Goal: Find specific page/section: Find specific page/section

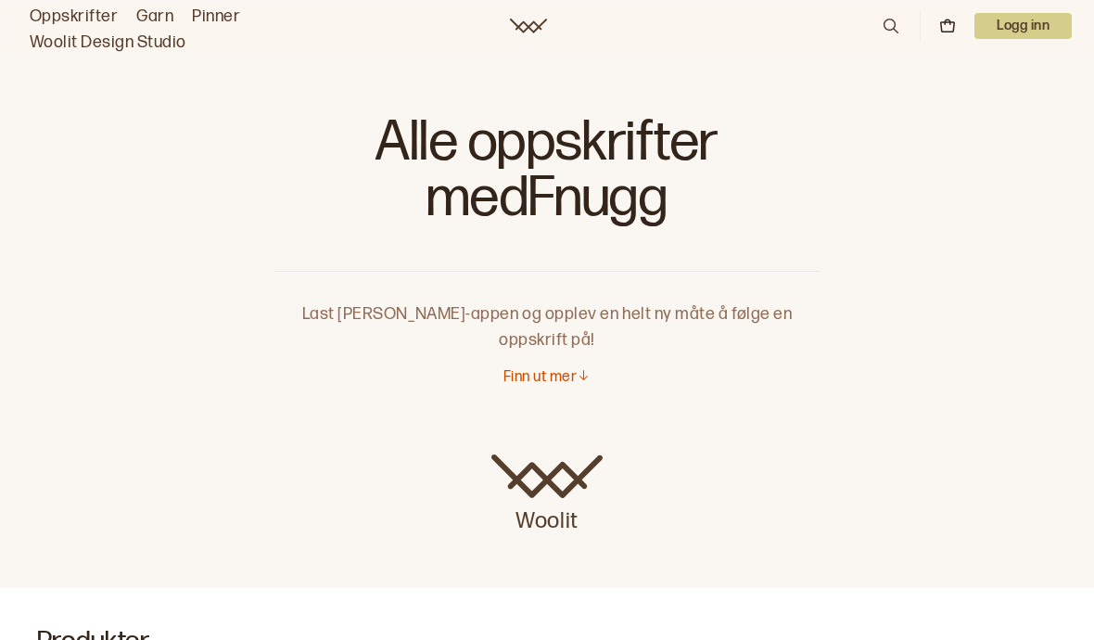
click at [68, 18] on link "Oppskrifter" at bounding box center [74, 17] width 88 height 26
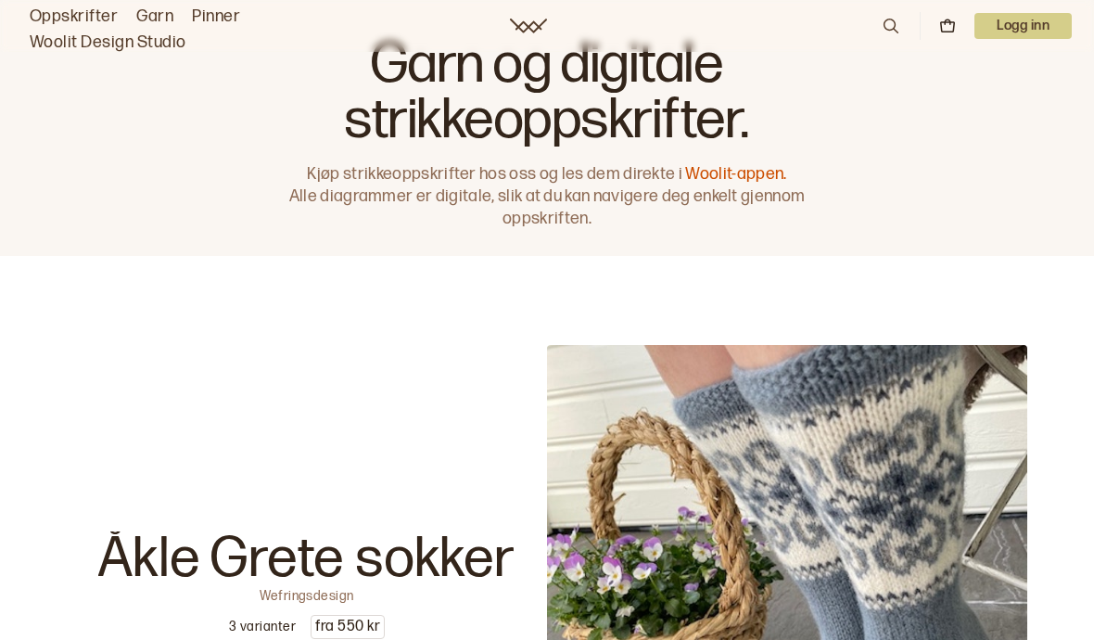
click at [150, 21] on link "Garn" at bounding box center [154, 17] width 37 height 26
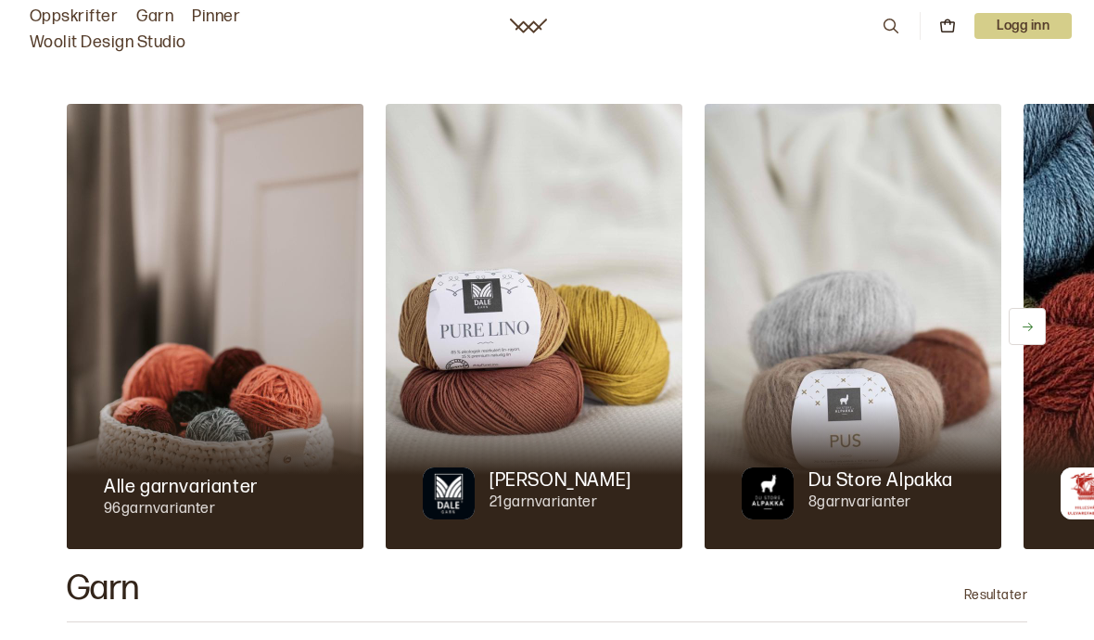
click at [71, 18] on link "Oppskrifter" at bounding box center [74, 17] width 88 height 26
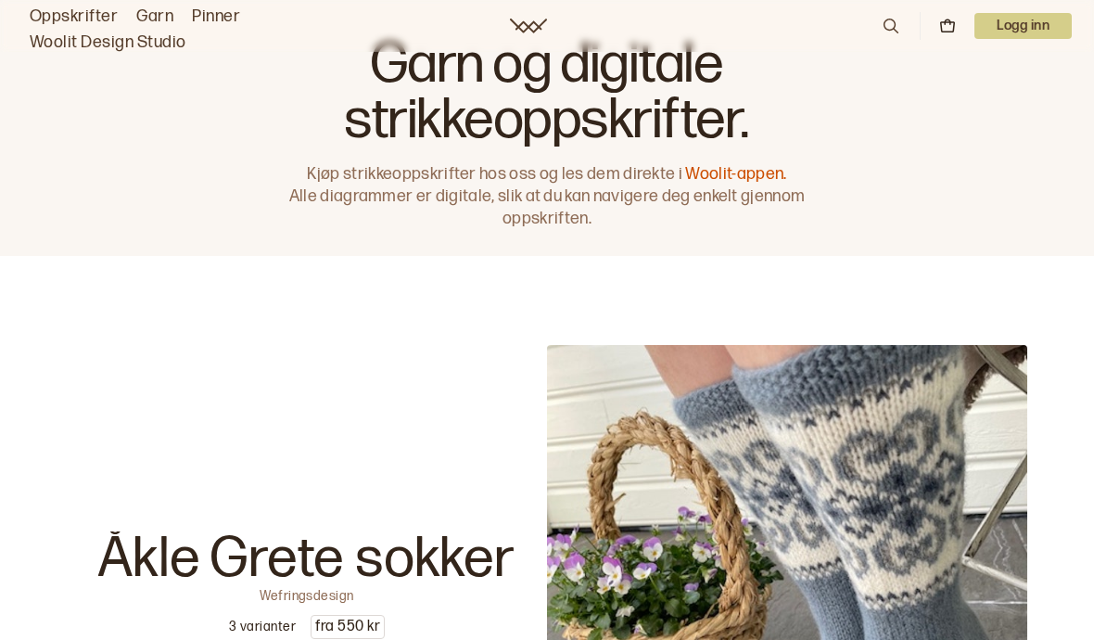
click at [888, 29] on icon at bounding box center [891, 26] width 20 height 20
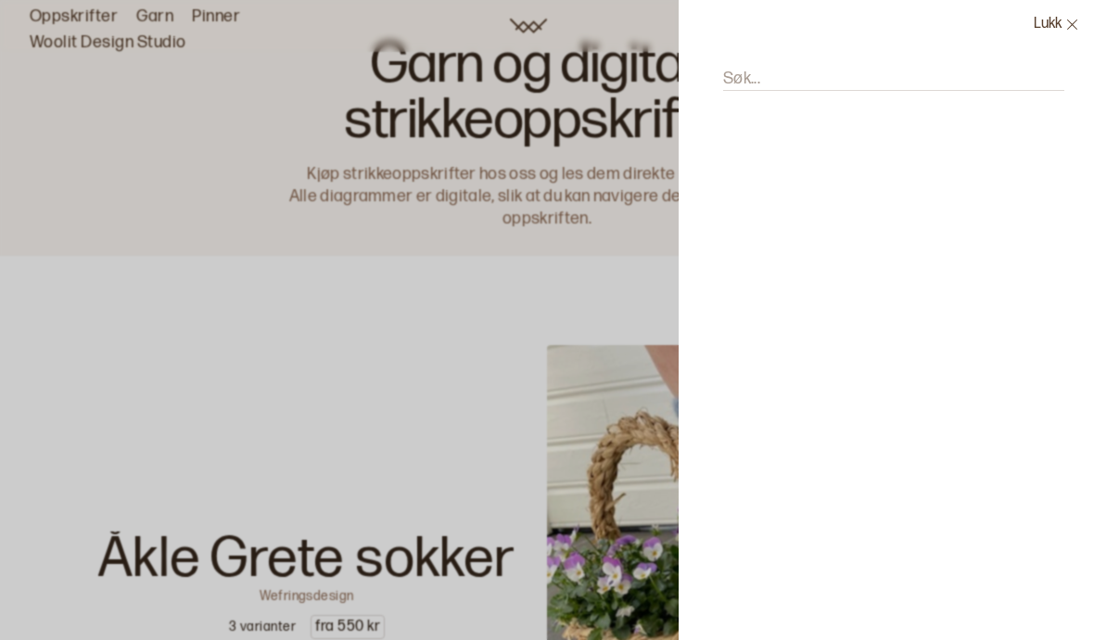
click at [795, 76] on input "Søk..." at bounding box center [893, 79] width 341 height 23
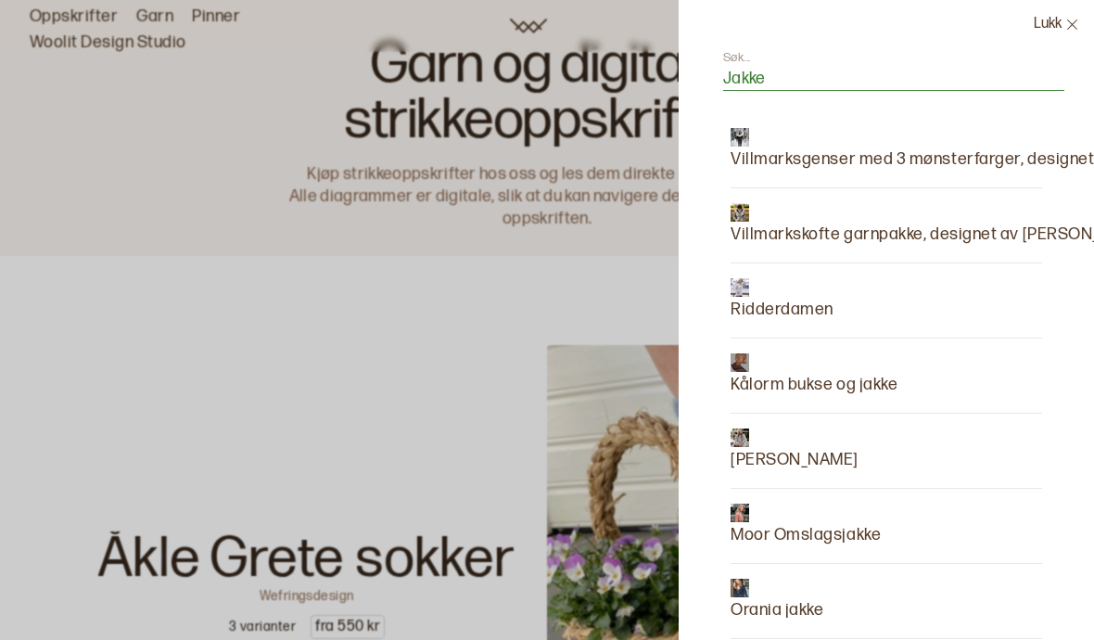
type input "Jakke"
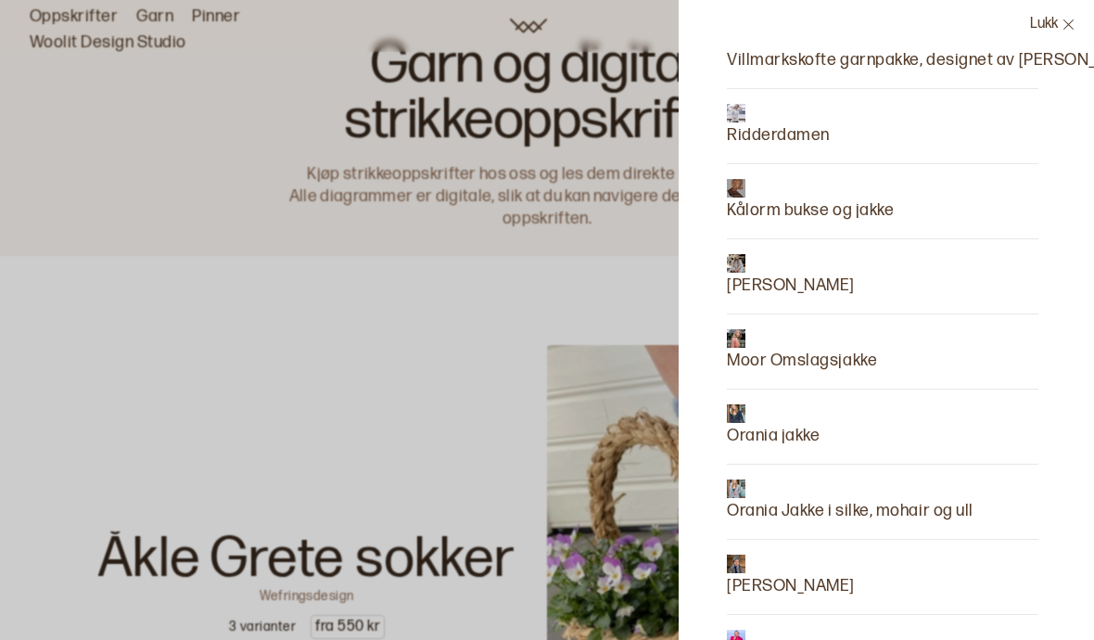
scroll to position [176, 3]
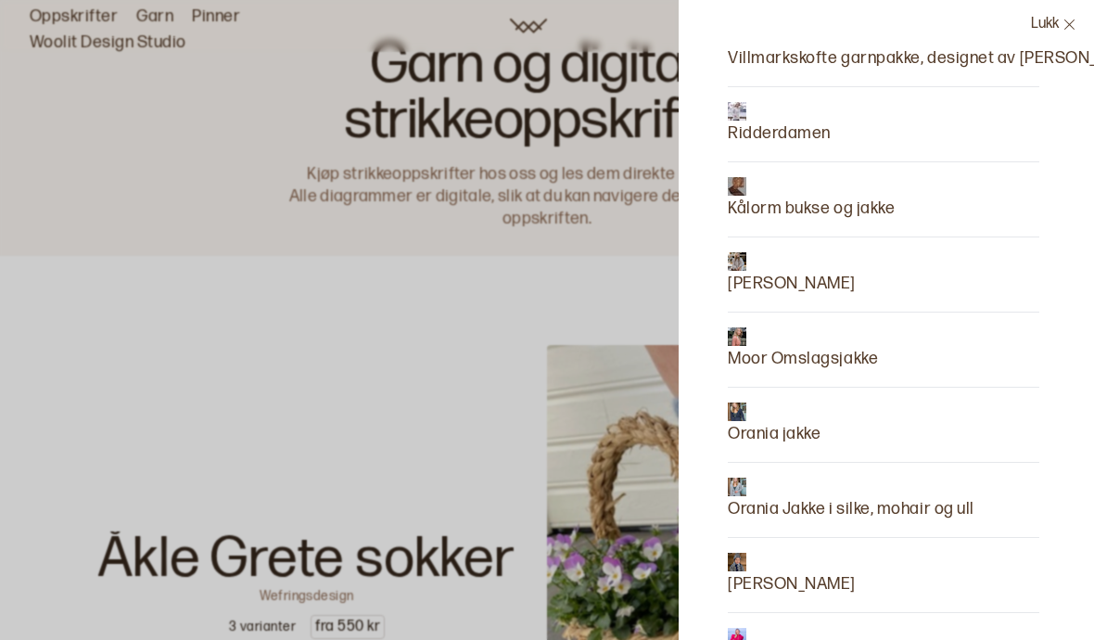
click at [815, 290] on p "[PERSON_NAME]" at bounding box center [792, 284] width 128 height 26
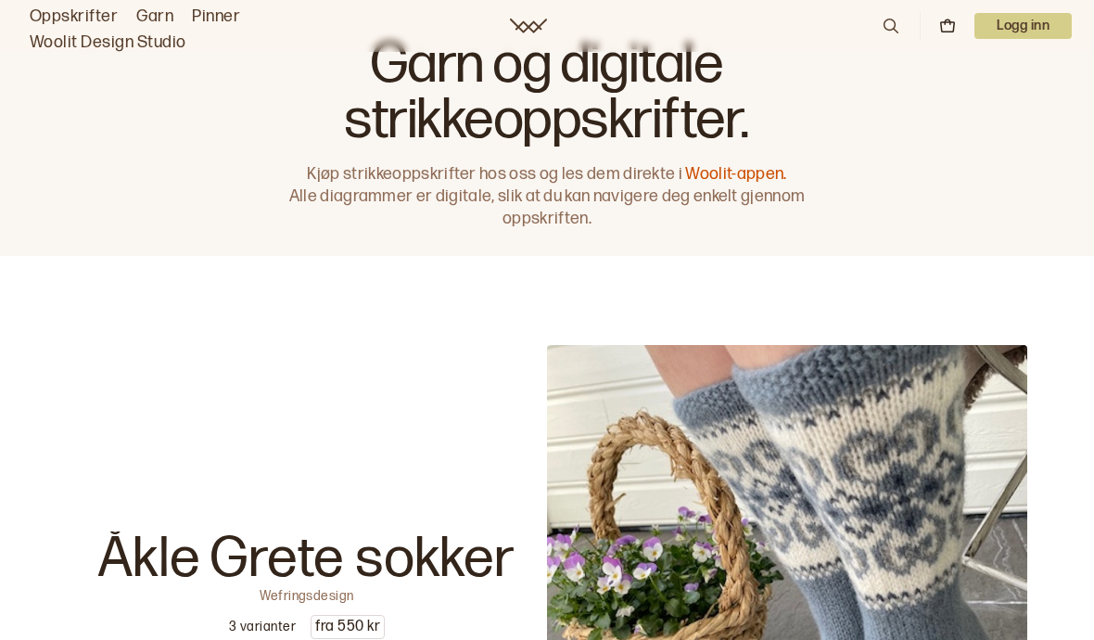
click at [885, 36] on icon at bounding box center [891, 26] width 20 height 20
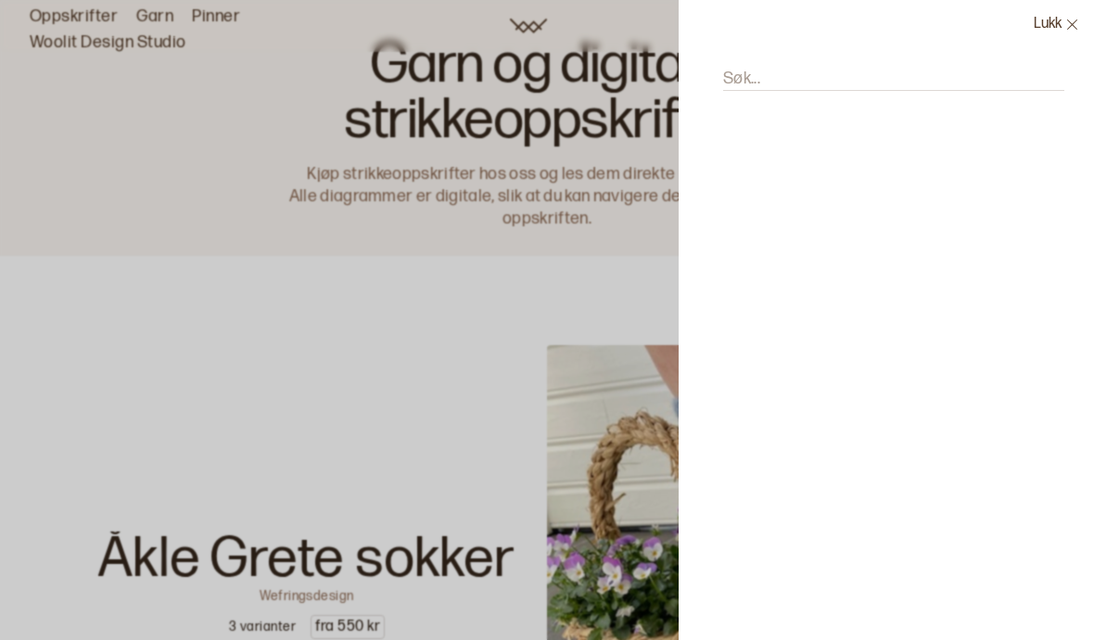
click at [814, 81] on input "Søk..." at bounding box center [893, 79] width 341 height 23
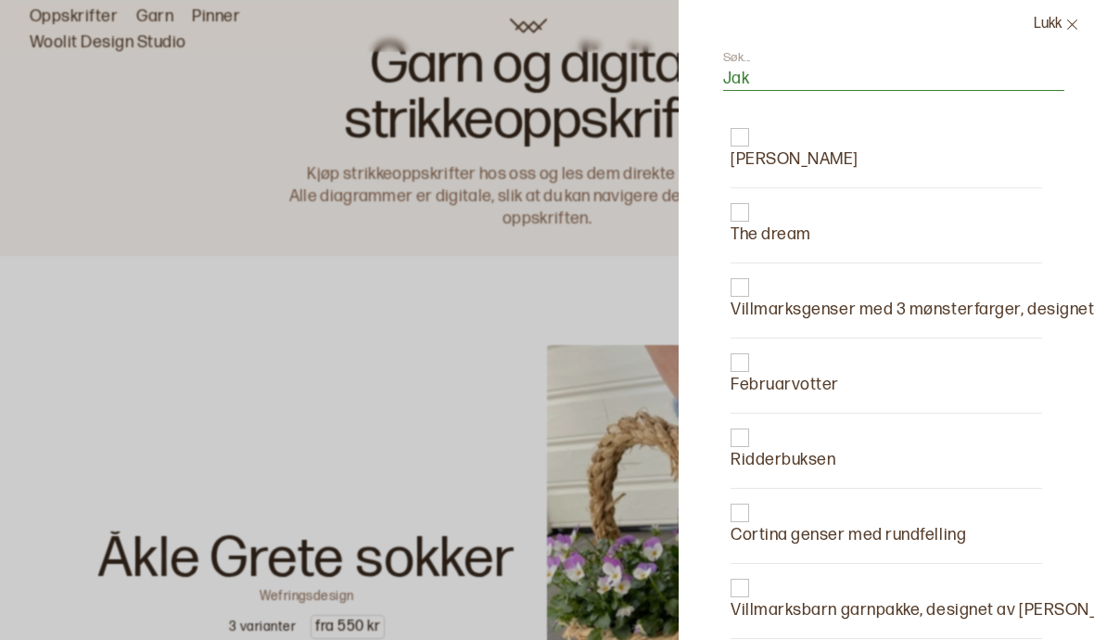
type input "Jakk"
